Goal: Information Seeking & Learning: Learn about a topic

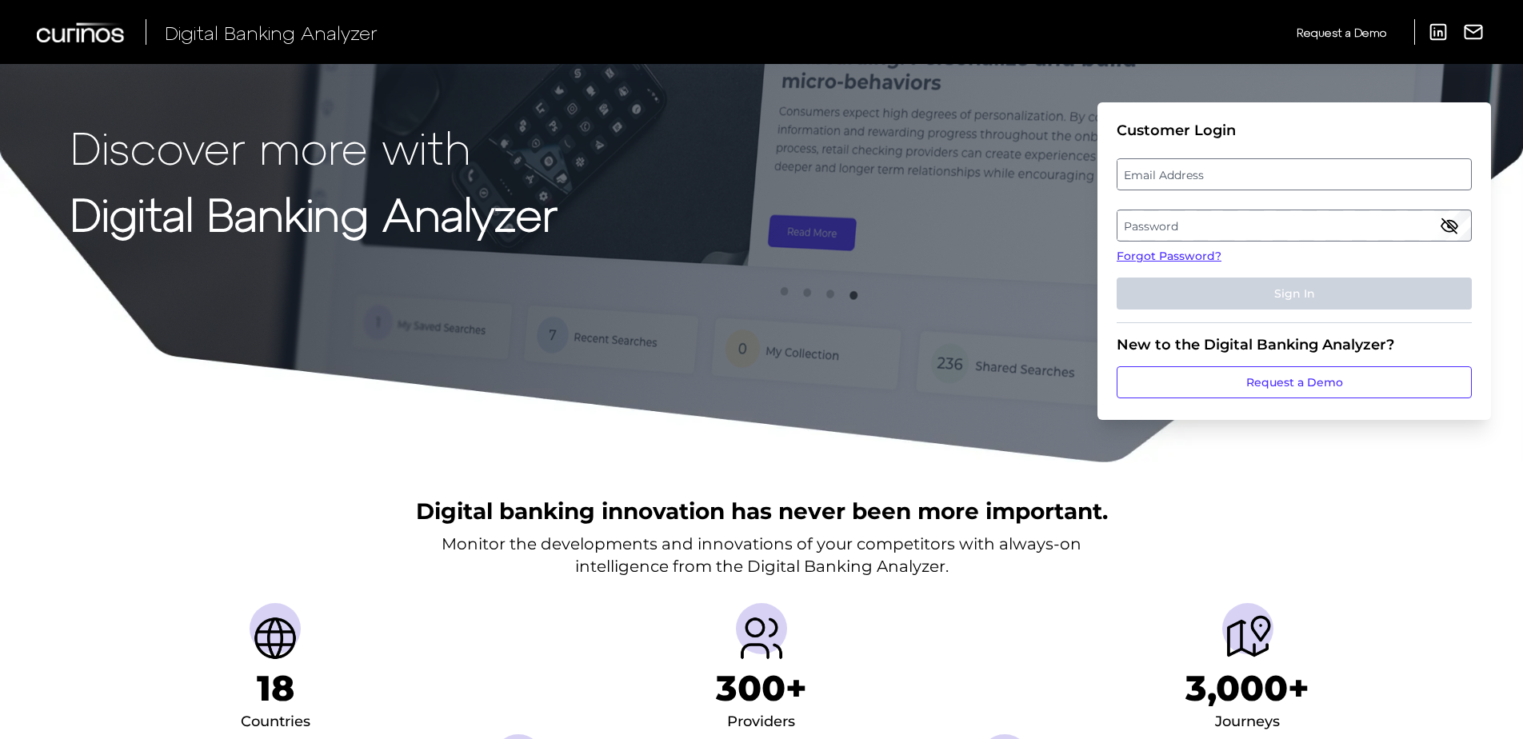
drag, startPoint x: 1104, startPoint y: 174, endPoint x: 1115, endPoint y: 174, distance: 11.2
click at [1105, 175] on form "Customer Login Email Address Password Forgot Password? Sign In New to the Digit…" at bounding box center [1293, 260] width 393 height 317
click at [1130, 169] on label "Email Address" at bounding box center [1293, 174] width 353 height 29
click at [1130, 169] on input "email" at bounding box center [1293, 174] width 355 height 32
type input "[PERSON_NAME][EMAIL_ADDRESS][PERSON_NAME][DOMAIN_NAME]"
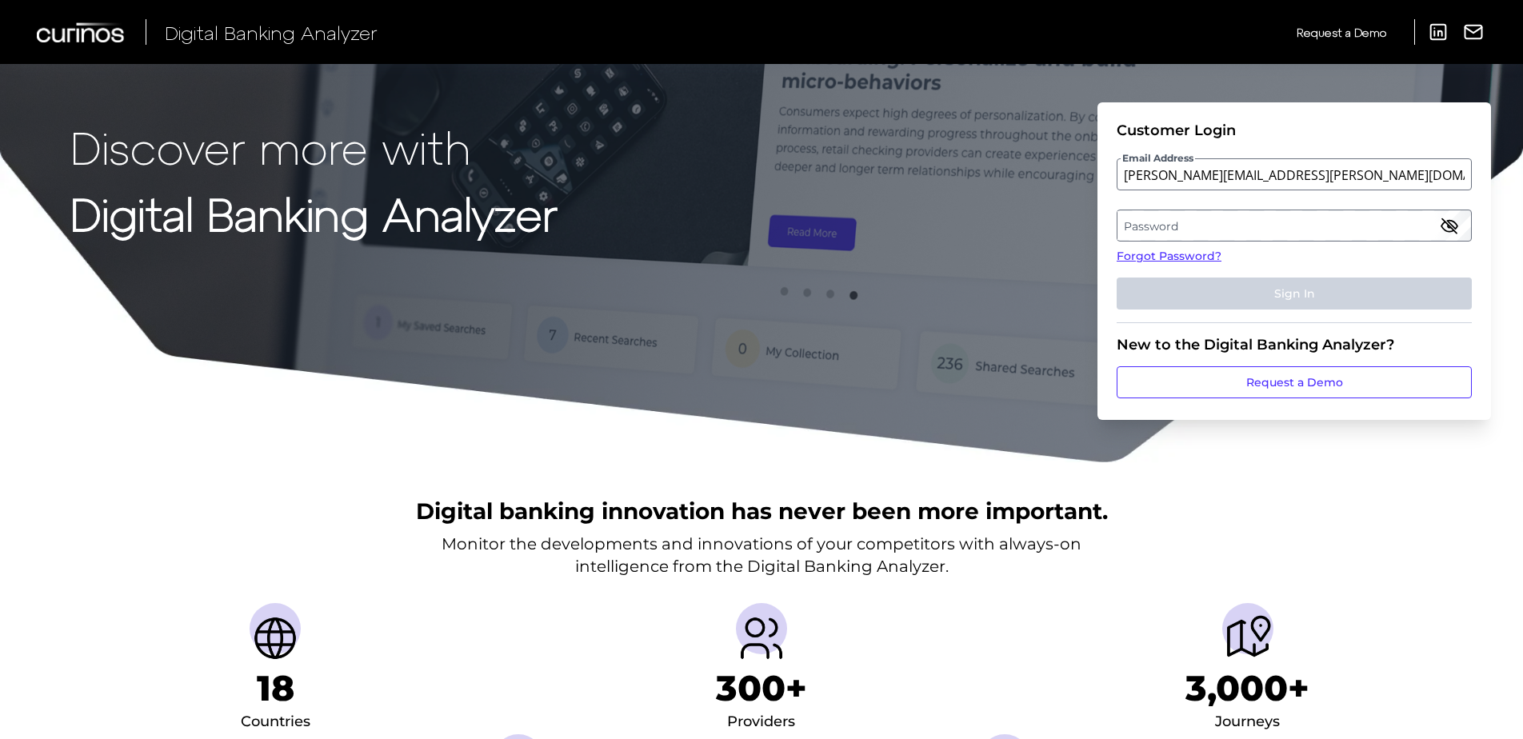
click at [1201, 226] on label "Password" at bounding box center [1293, 225] width 353 height 29
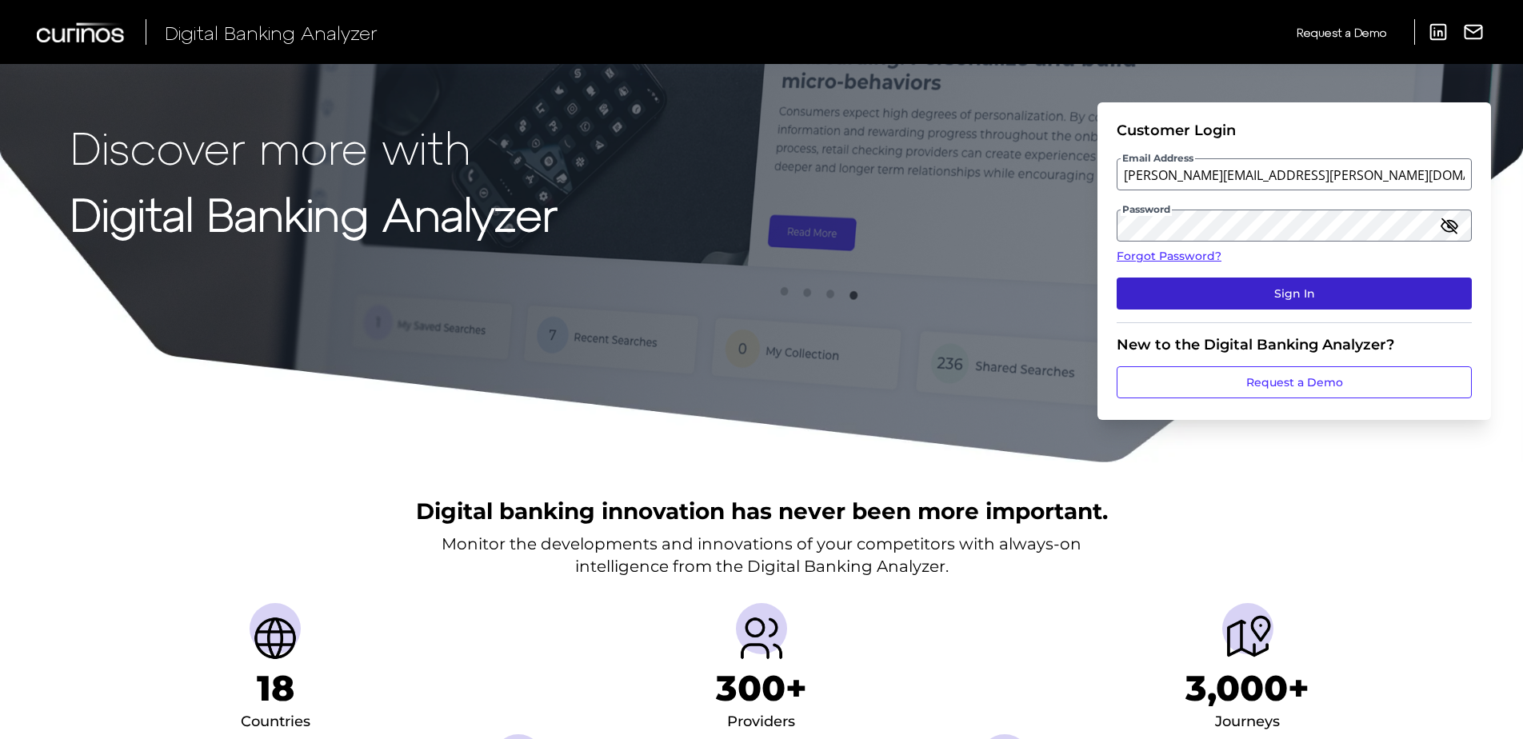
click at [1335, 299] on button "Sign In" at bounding box center [1293, 293] width 355 height 32
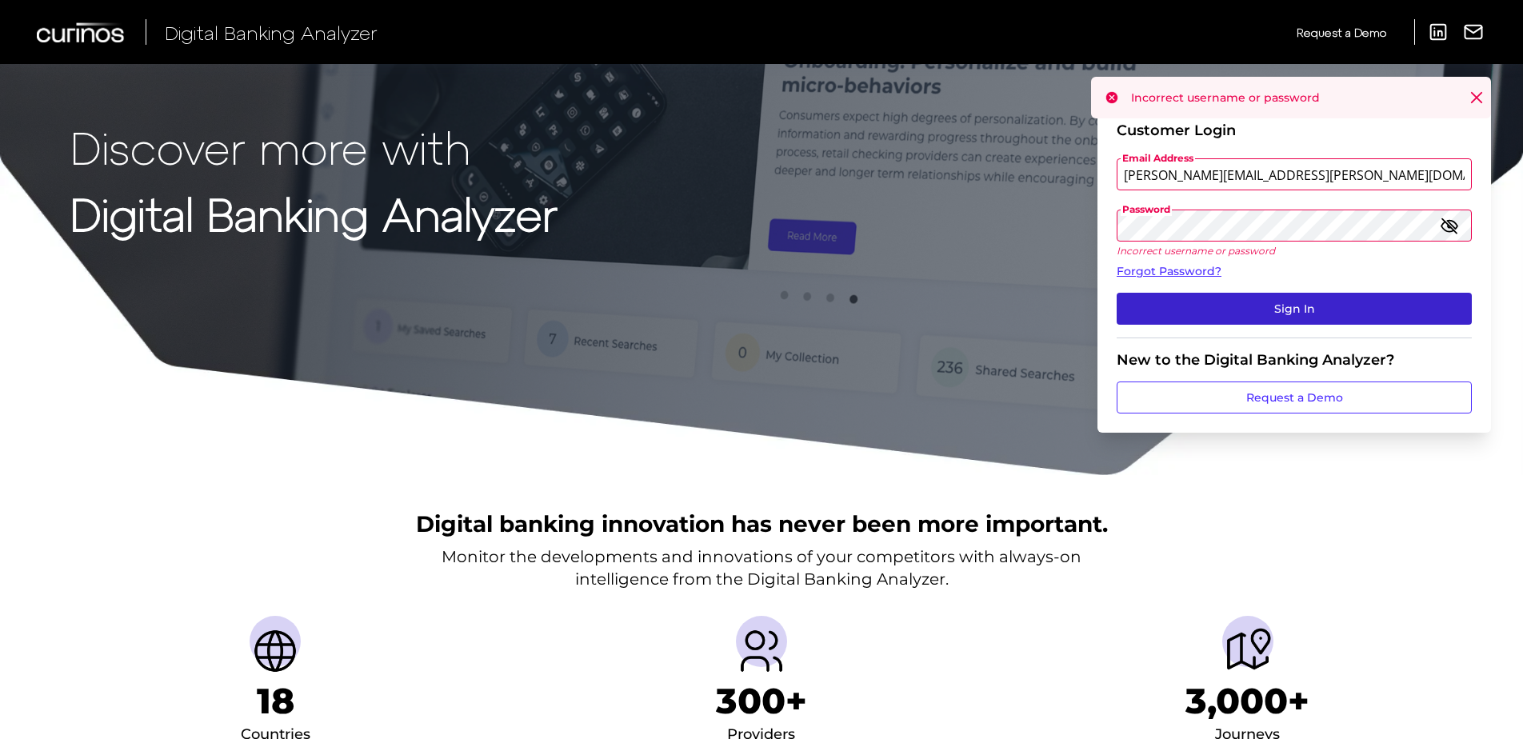
click at [1280, 300] on button "Sign In" at bounding box center [1293, 309] width 355 height 32
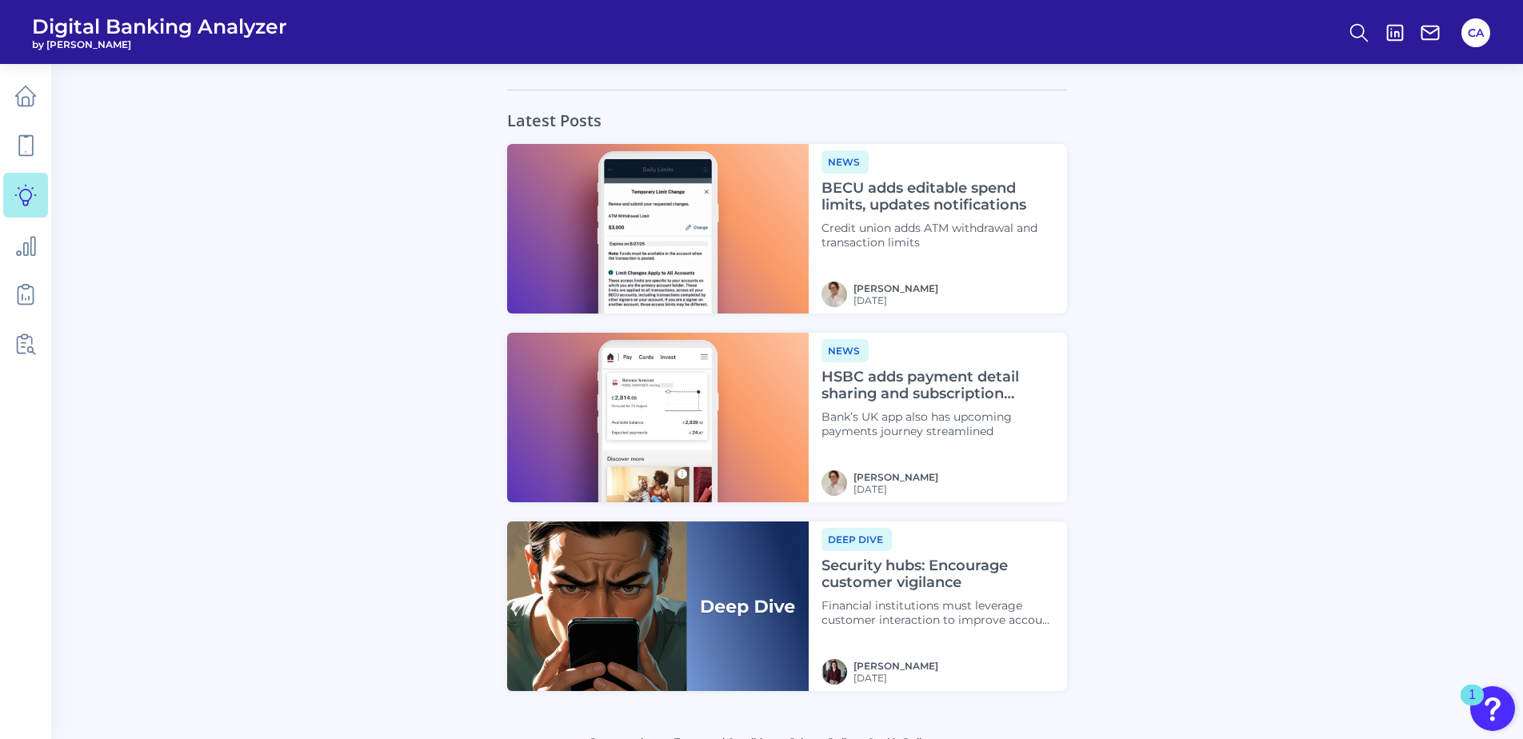
scroll to position [3103, 0]
